Goal: Use online tool/utility: Utilize a website feature to perform a specific function

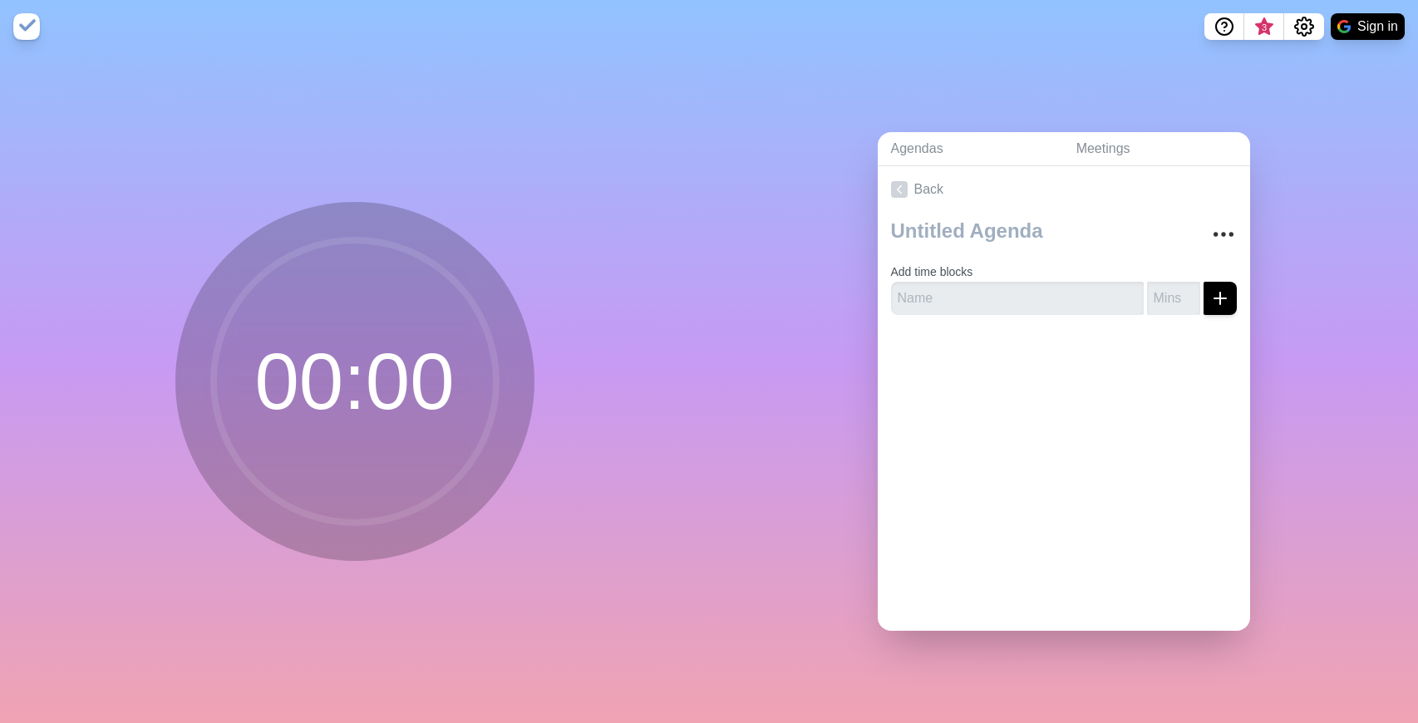
click at [369, 353] on circle at bounding box center [355, 381] width 283 height 283
click at [923, 298] on input "text" at bounding box center [1017, 298] width 253 height 33
type input "15 Minutes"
click at [1147, 292] on input "number" at bounding box center [1173, 298] width 53 height 33
type input "15"
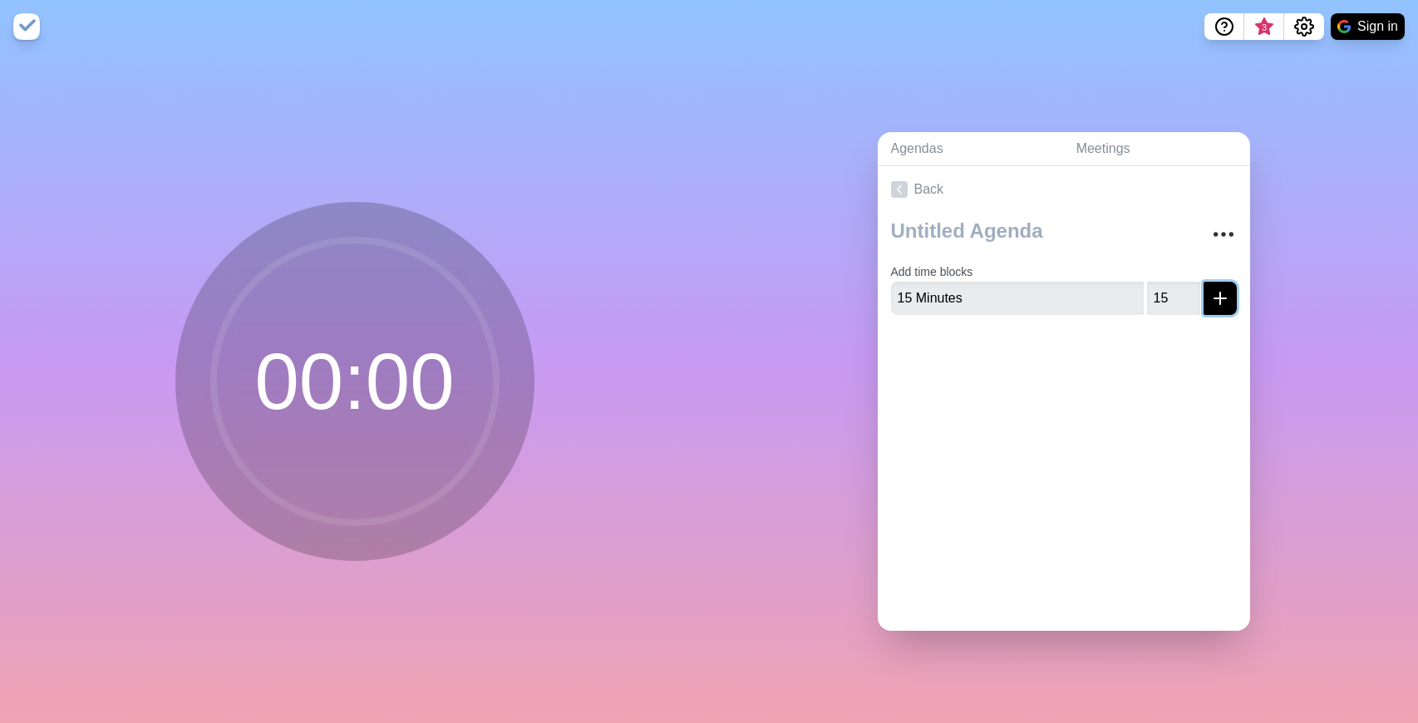
click at [1220, 293] on line "submit" at bounding box center [1220, 299] width 0 height 12
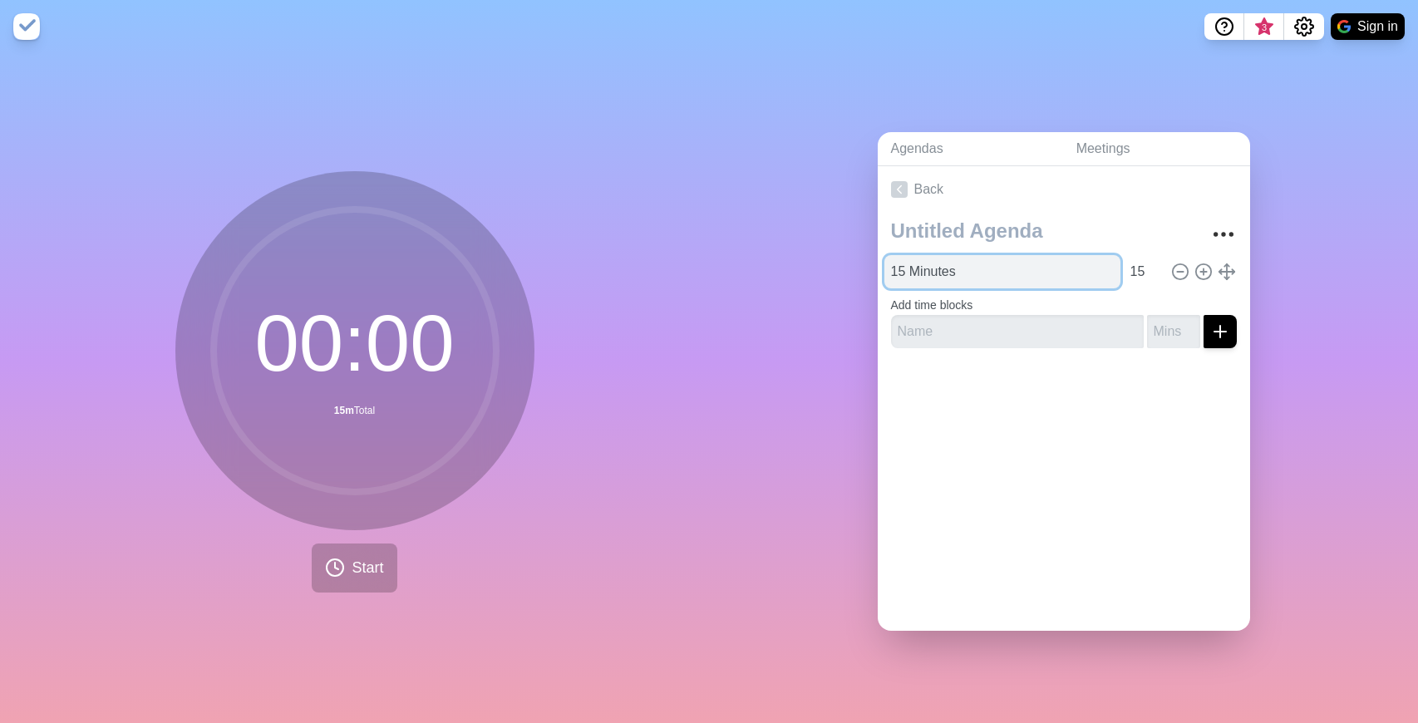
click at [963, 269] on input "15 Minutes" at bounding box center [1002, 271] width 236 height 33
click at [352, 563] on span "Start" at bounding box center [368, 568] width 32 height 22
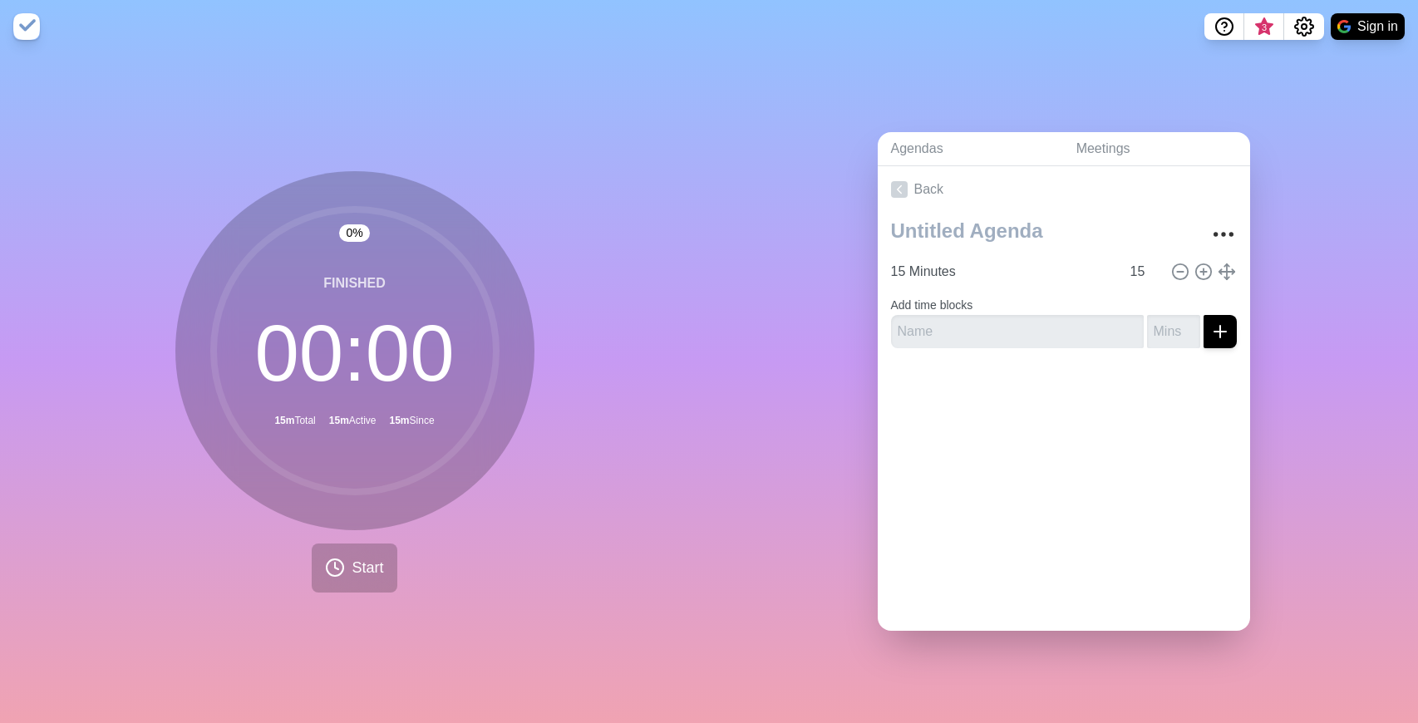
click at [646, 206] on div "0 % Finished 00 : 00 15m Total 15m Active 15m Since Start" at bounding box center [354, 388] width 709 height 670
